Goal: Transaction & Acquisition: Purchase product/service

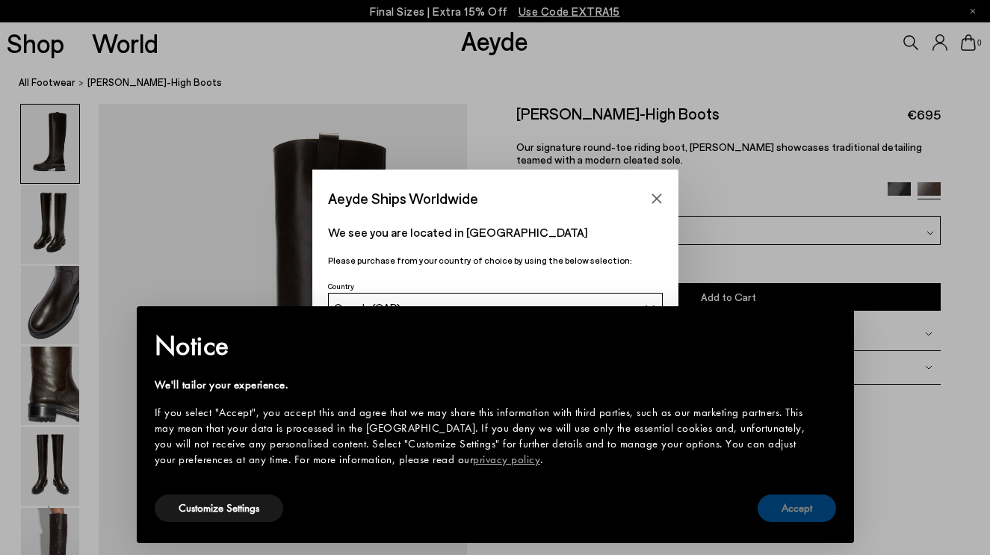
click at [786, 516] on button "Accept" at bounding box center [797, 509] width 78 height 28
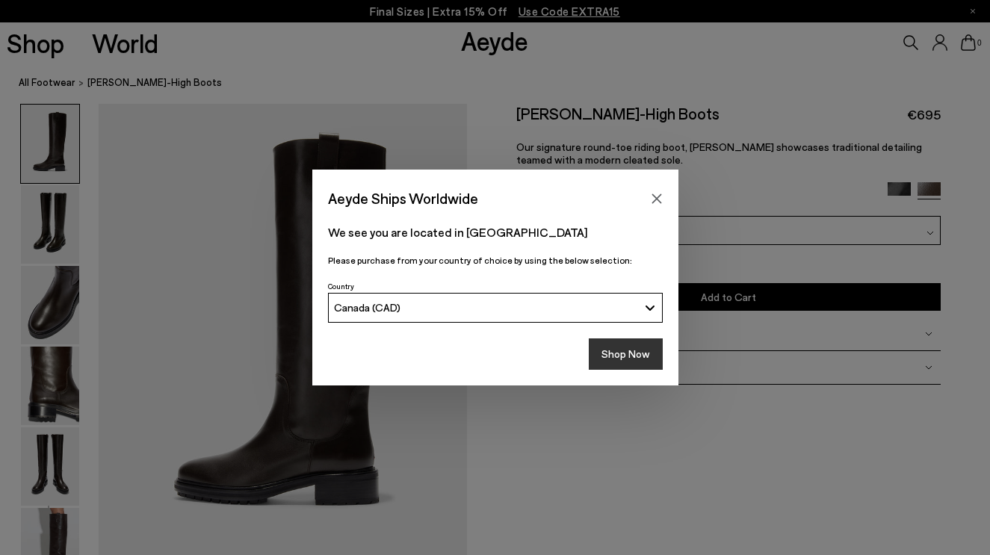
click at [624, 361] on button "Shop Now" at bounding box center [626, 353] width 74 height 31
click at [616, 354] on button "Shop Now" at bounding box center [626, 353] width 74 height 31
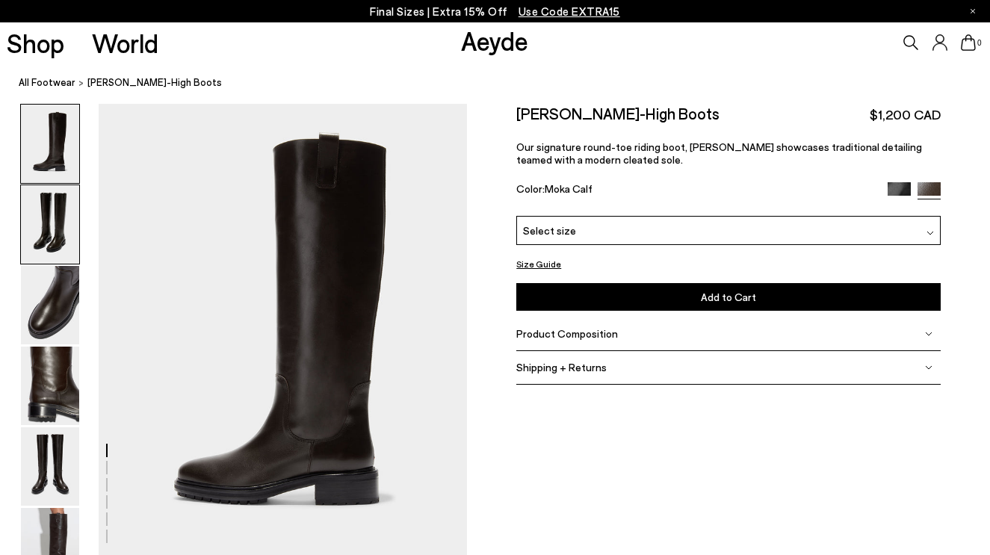
click at [48, 238] on img at bounding box center [50, 224] width 58 height 78
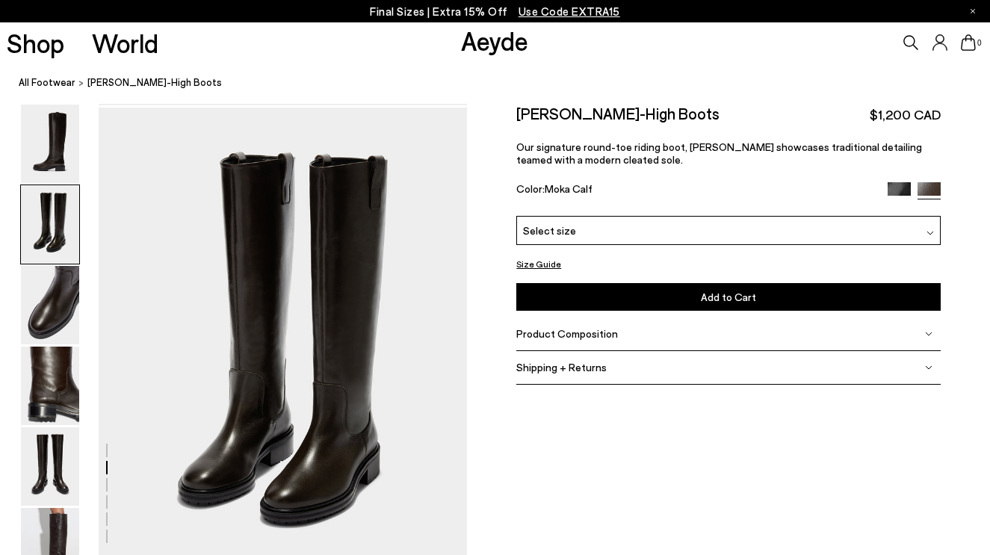
scroll to position [454, 0]
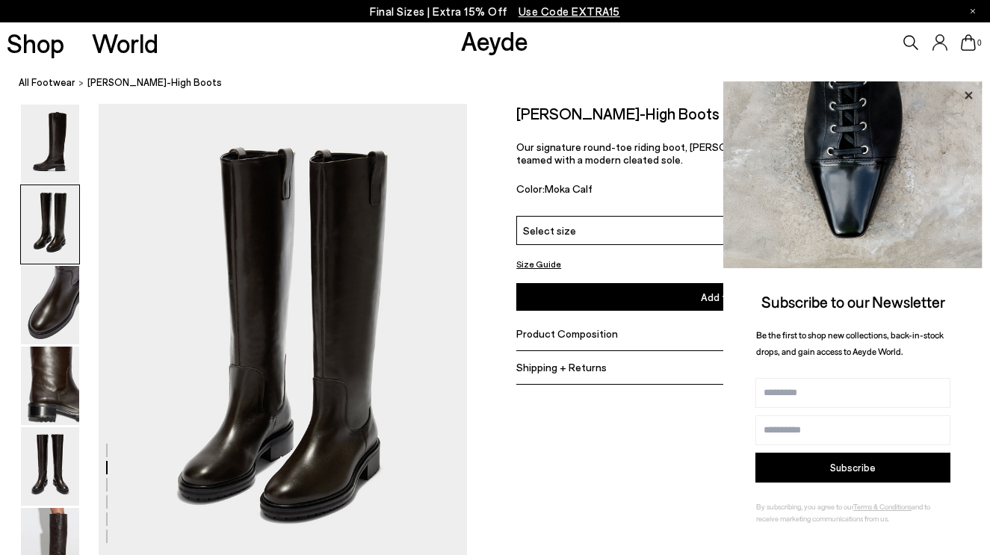
click at [969, 96] on icon at bounding box center [967, 94] width 7 height 7
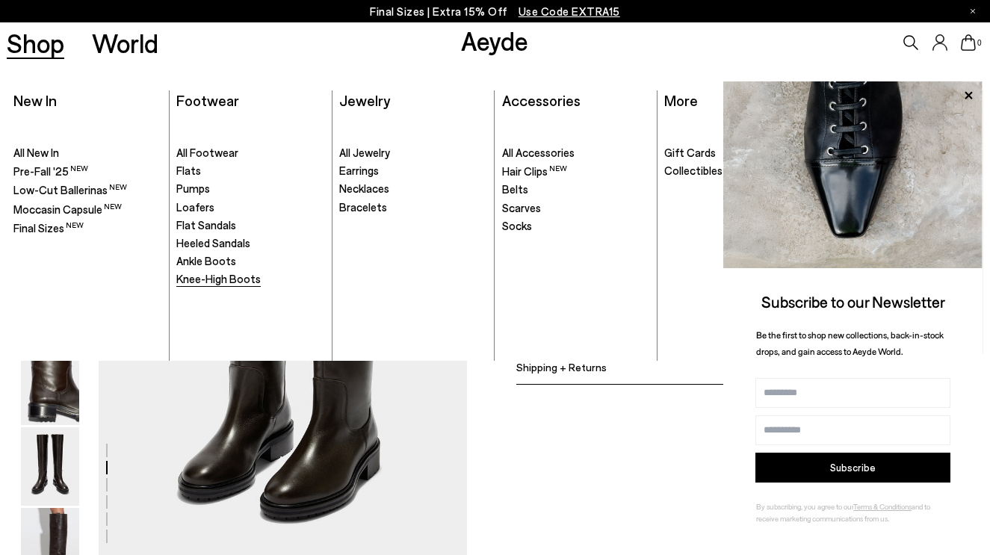
click at [207, 276] on span "Knee-High Boots" at bounding box center [218, 278] width 84 height 13
